Goal: Task Accomplishment & Management: Use online tool/utility

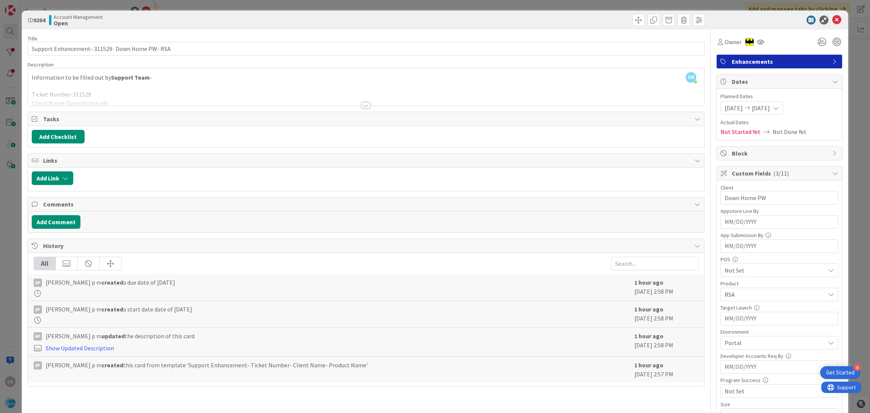
scroll to position [191, 0]
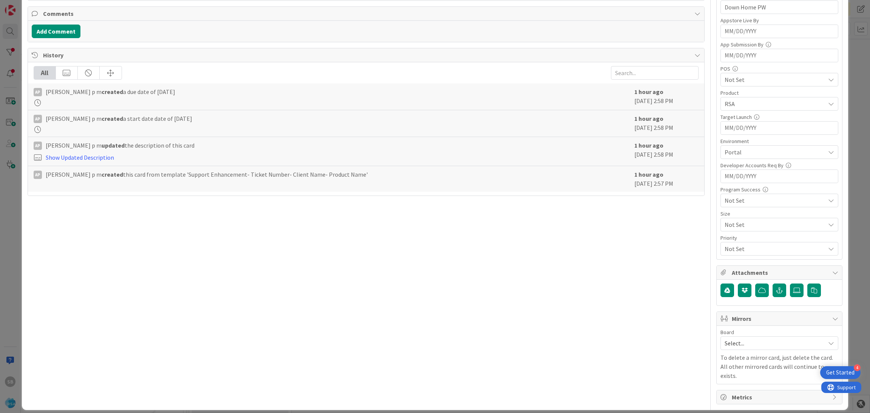
click at [759, 329] on div "Board Select... To delete a mirror card, just delete the card. All other mirror…" at bounding box center [779, 355] width 125 height 58
click at [747, 338] on div "Select..." at bounding box center [780, 344] width 118 height 14
click at [740, 384] on hr at bounding box center [779, 383] width 117 height 0
click at [740, 386] on div "Select... Account Management Software Development" at bounding box center [780, 377] width 118 height 52
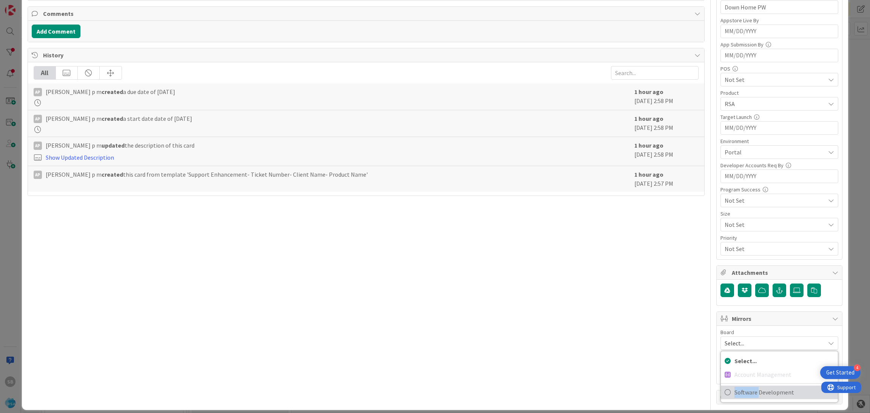
click at [735, 392] on span "Software Development" at bounding box center [785, 392] width 100 height 11
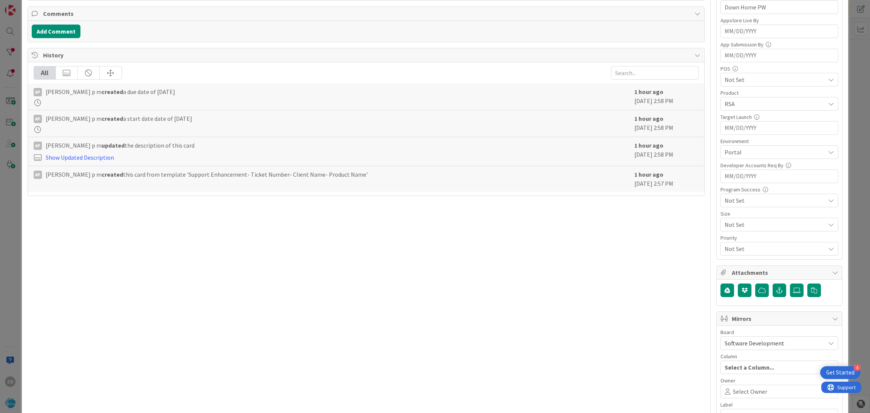
click at [733, 392] on span "Select Owner" at bounding box center [750, 391] width 34 height 9
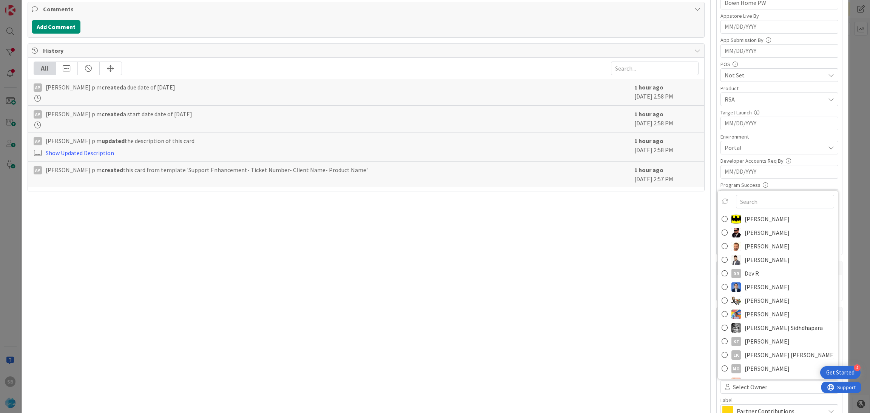
scroll to position [281, 0]
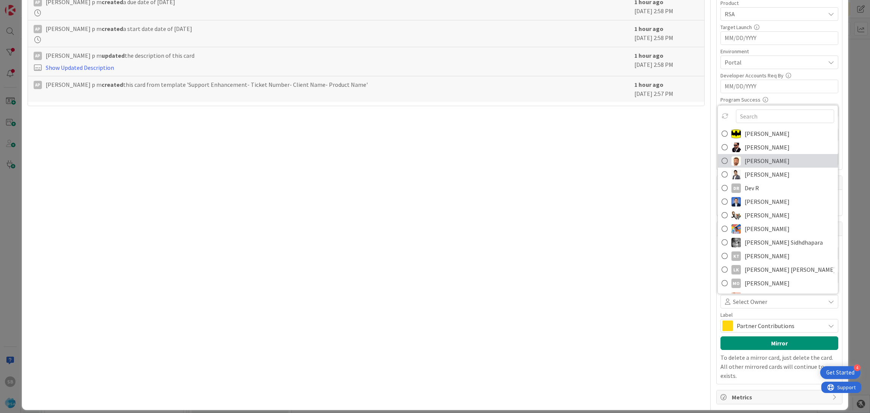
click at [749, 161] on span "[PERSON_NAME]" at bounding box center [767, 160] width 45 height 11
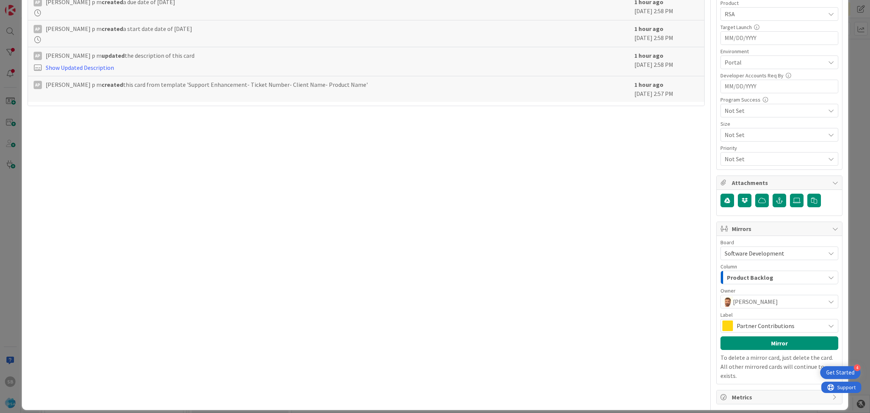
click at [759, 327] on span "Partner Contributions" at bounding box center [779, 326] width 85 height 11
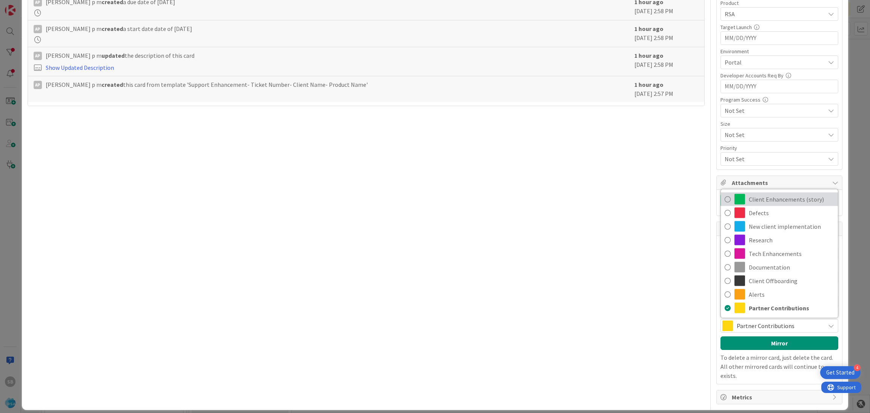
click at [762, 197] on span "Client Enhancements (story)" at bounding box center [791, 199] width 85 height 11
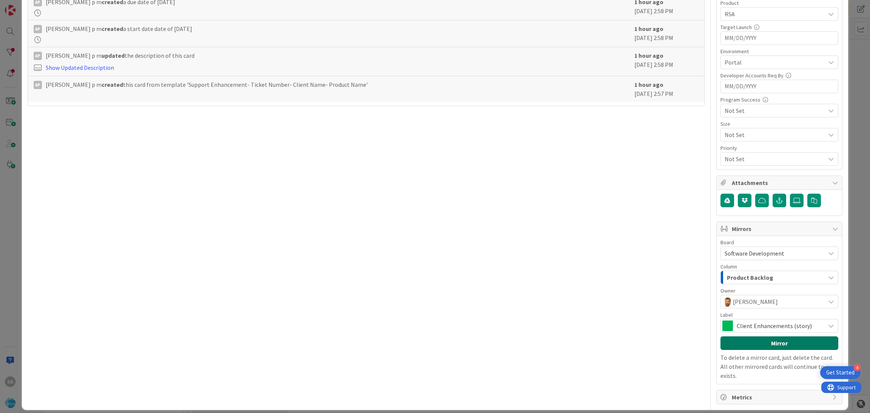
click at [764, 340] on button "Mirror" at bounding box center [780, 344] width 118 height 14
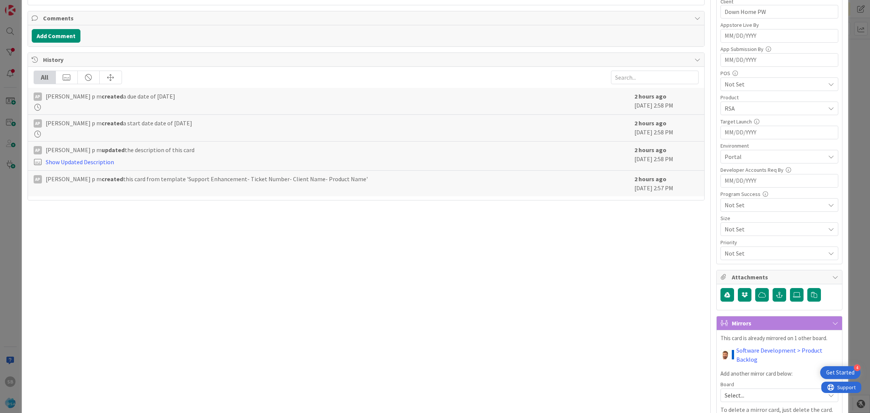
scroll to position [0, 0]
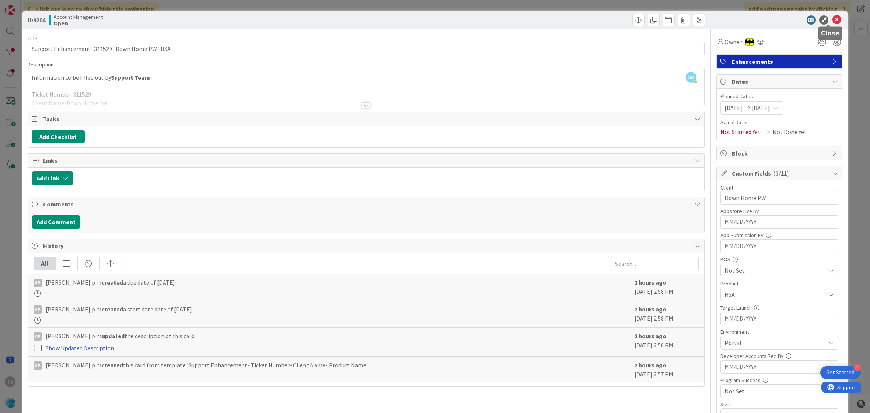
click at [832, 19] on icon at bounding box center [836, 19] width 9 height 9
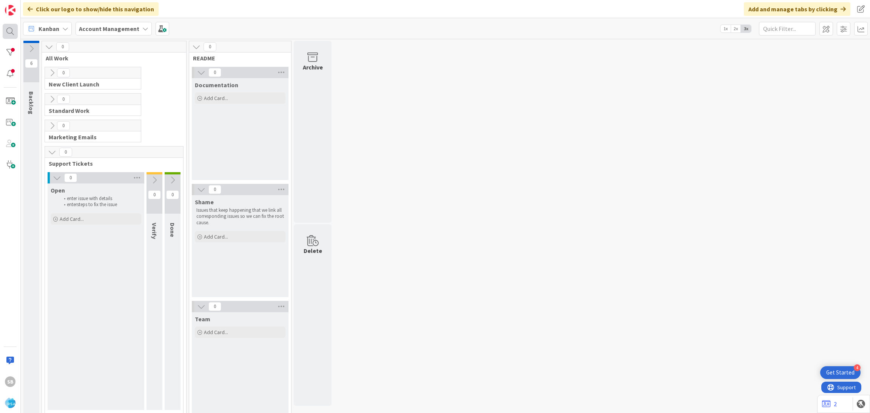
click at [15, 35] on div at bounding box center [10, 31] width 15 height 15
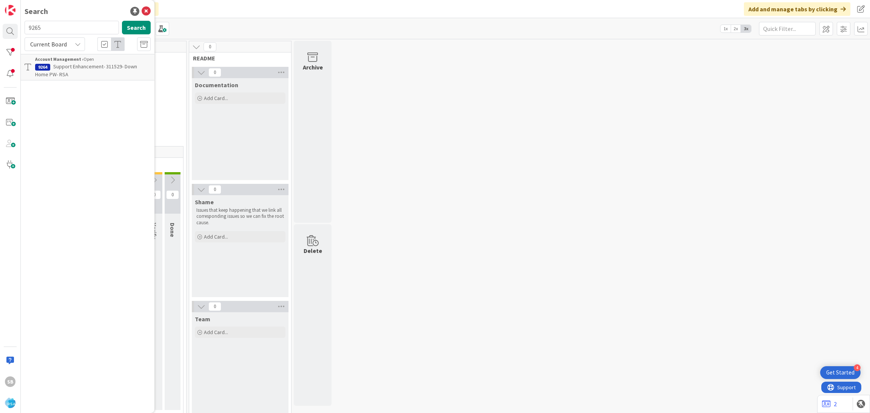
type input "9265"
click at [102, 57] on div "Account Management › Open" at bounding box center [93, 59] width 116 height 7
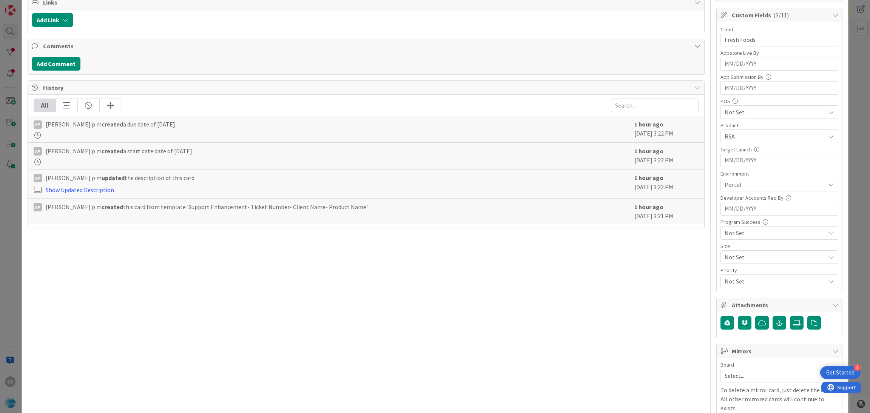
scroll to position [191, 0]
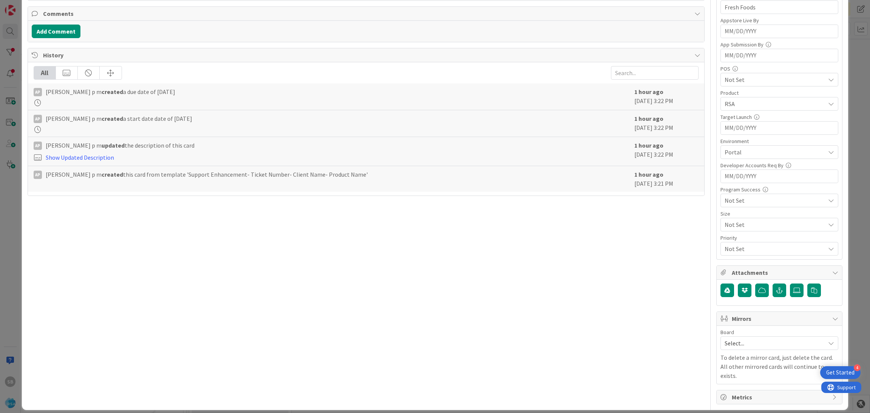
click at [750, 342] on span "Select..." at bounding box center [773, 343] width 97 height 11
click at [743, 395] on span "Software Development" at bounding box center [785, 392] width 100 height 11
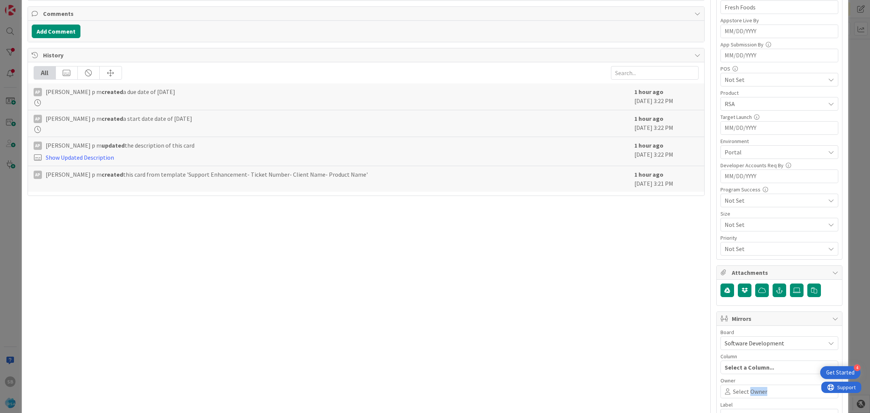
click at [743, 395] on span "Select Owner" at bounding box center [750, 391] width 34 height 9
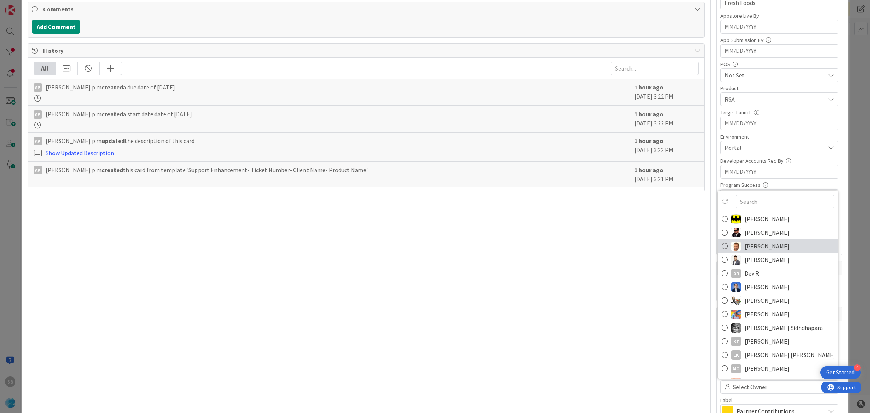
click at [745, 246] on span "[PERSON_NAME]" at bounding box center [767, 246] width 45 height 11
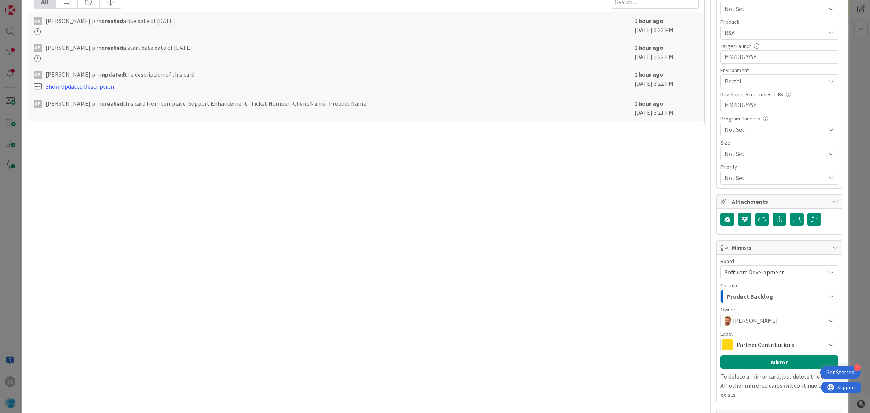
scroll to position [275, 0]
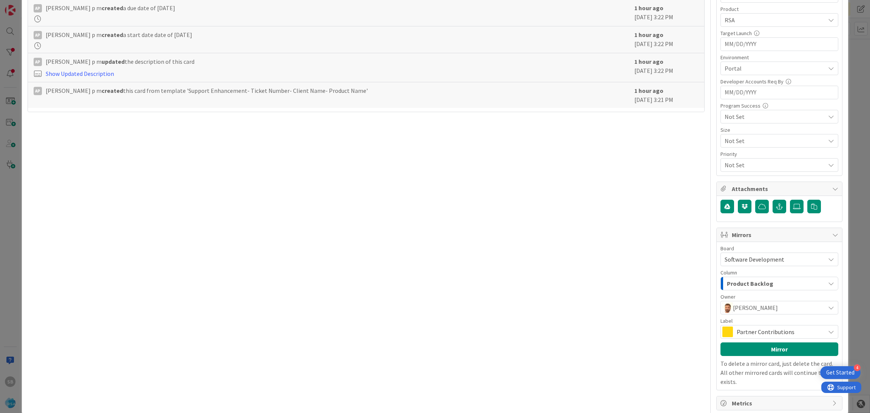
click at [767, 329] on span "Partner Contributions" at bounding box center [779, 332] width 85 height 11
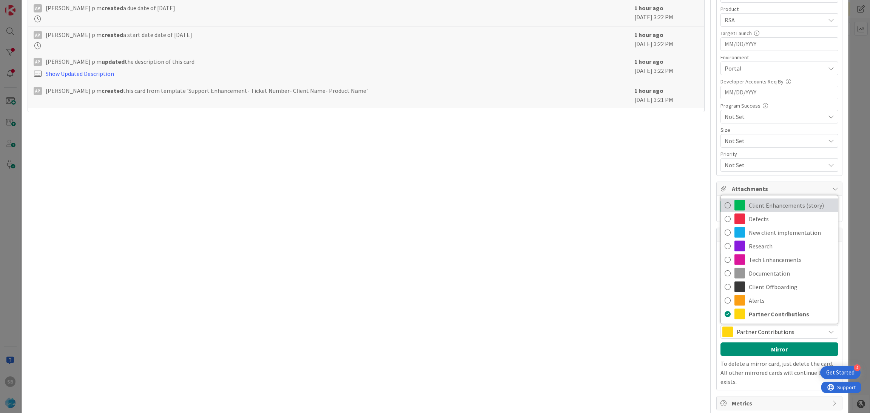
click at [759, 202] on span "Client Enhancements (story)" at bounding box center [791, 205] width 85 height 11
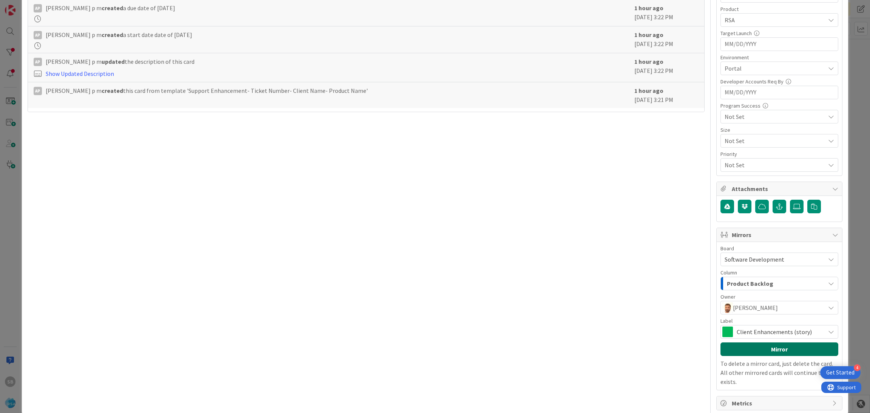
click at [761, 345] on button "Mirror" at bounding box center [780, 350] width 118 height 14
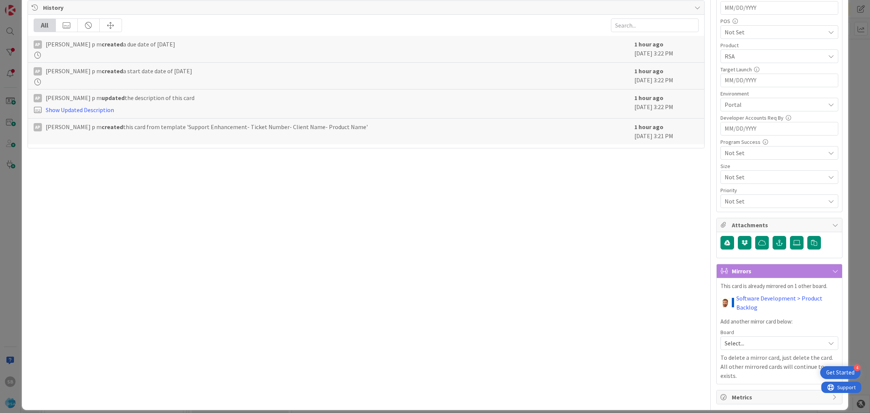
scroll to position [0, 0]
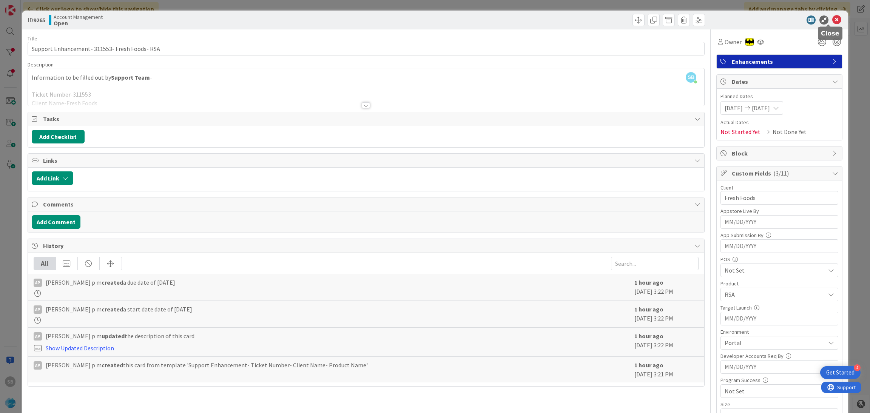
click at [832, 20] on icon at bounding box center [836, 19] width 9 height 9
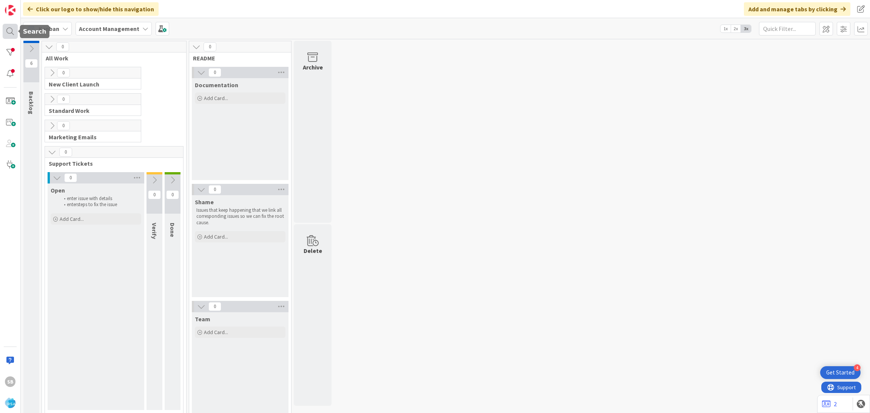
click at [7, 34] on div at bounding box center [10, 31] width 15 height 15
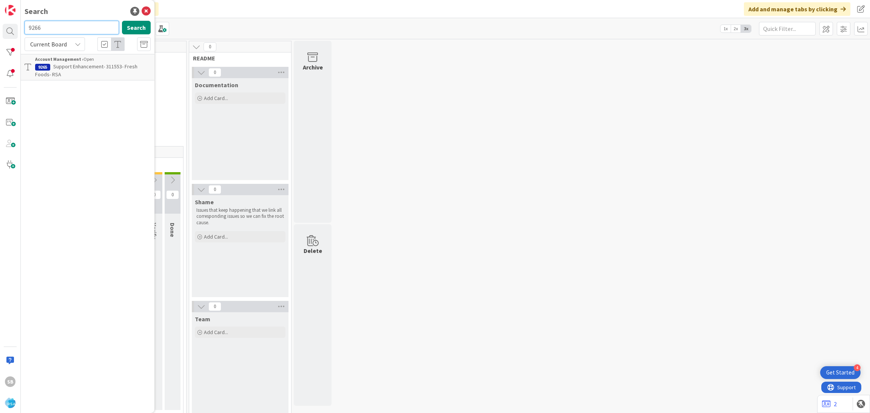
type input "9266"
click at [108, 65] on span "Support Defect- 311546- El Rancho Supermercado- RSA" at bounding box center [83, 70] width 96 height 15
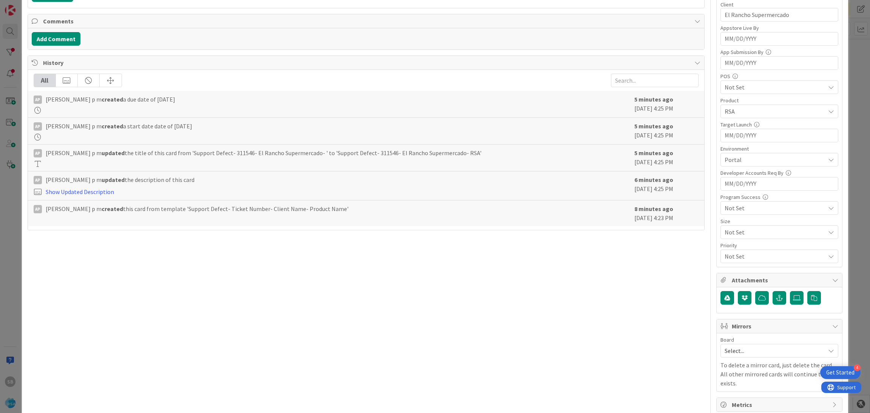
click at [734, 351] on span "Select..." at bounding box center [773, 351] width 97 height 11
click at [735, 400] on span "Software Development" at bounding box center [785, 399] width 100 height 11
click at [735, 400] on span "Select Owner" at bounding box center [750, 399] width 34 height 9
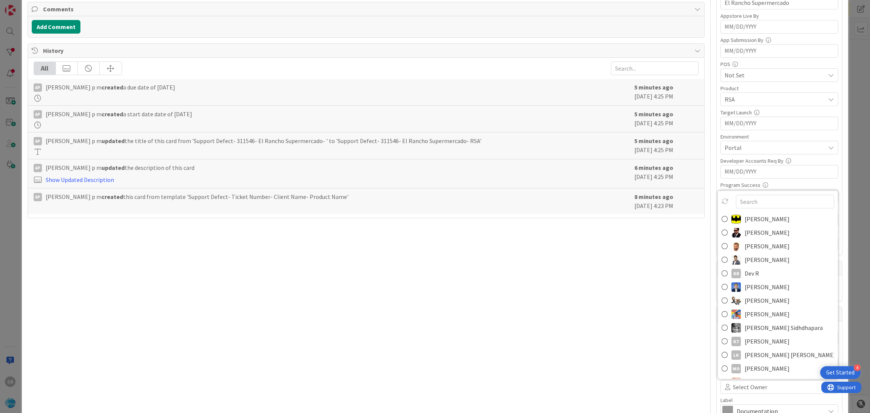
click at [752, 250] on span "[PERSON_NAME]" at bounding box center [767, 246] width 45 height 11
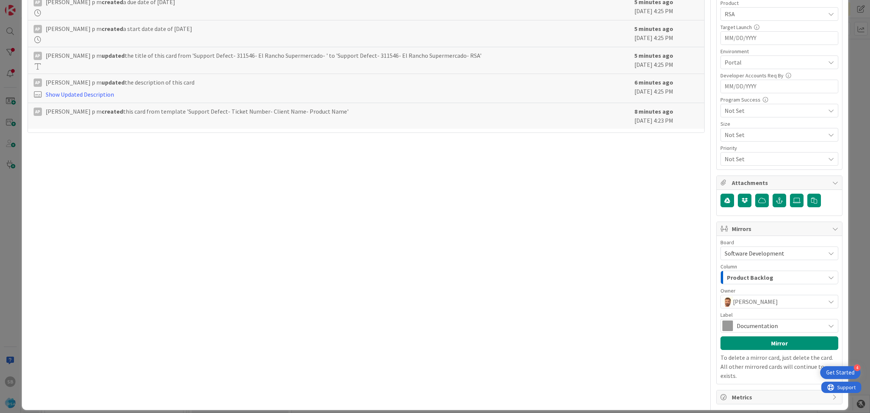
click at [800, 324] on span "Documentation" at bounding box center [779, 326] width 85 height 11
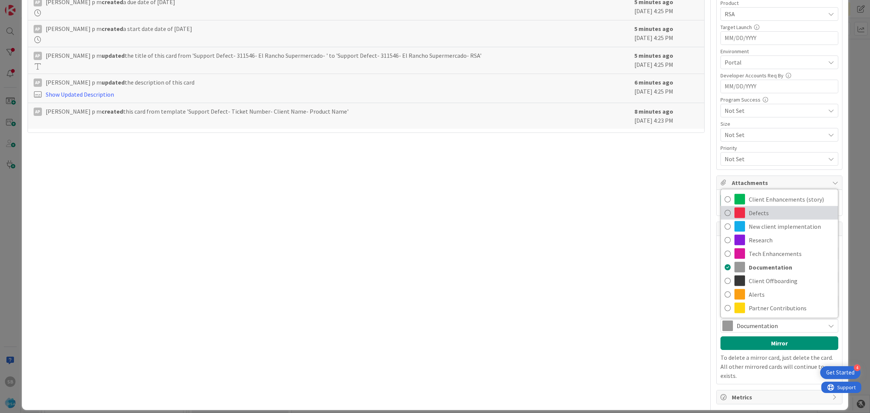
click at [735, 208] on span at bounding box center [740, 213] width 11 height 11
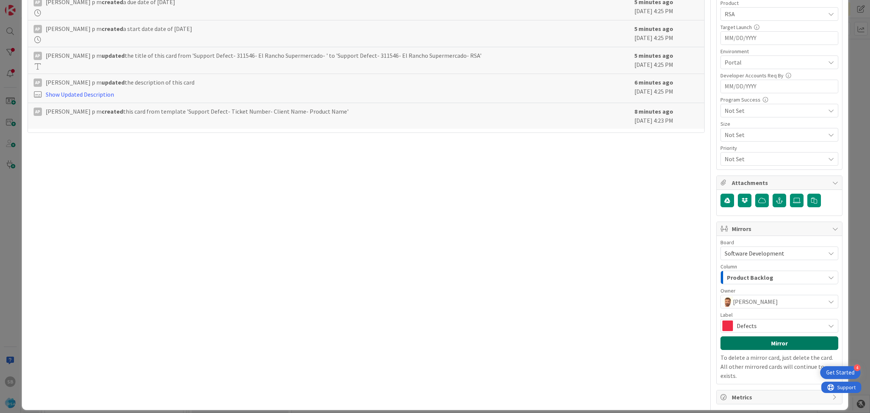
click at [767, 340] on button "Mirror" at bounding box center [780, 344] width 118 height 14
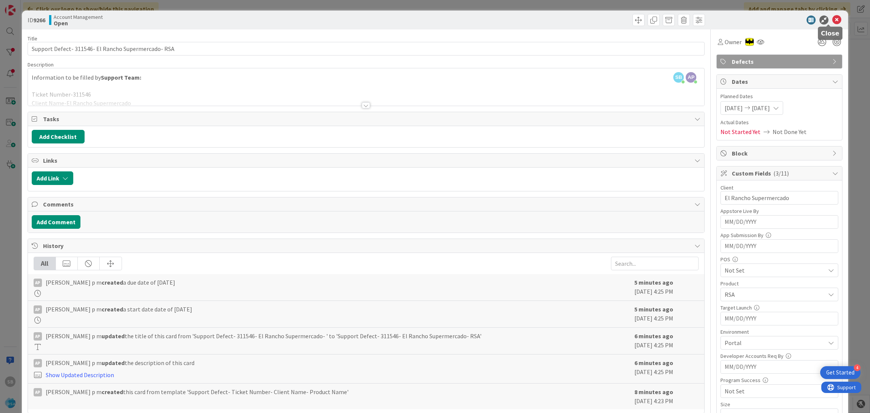
click at [832, 22] on icon at bounding box center [836, 19] width 9 height 9
